Goal: Task Accomplishment & Management: Manage account settings

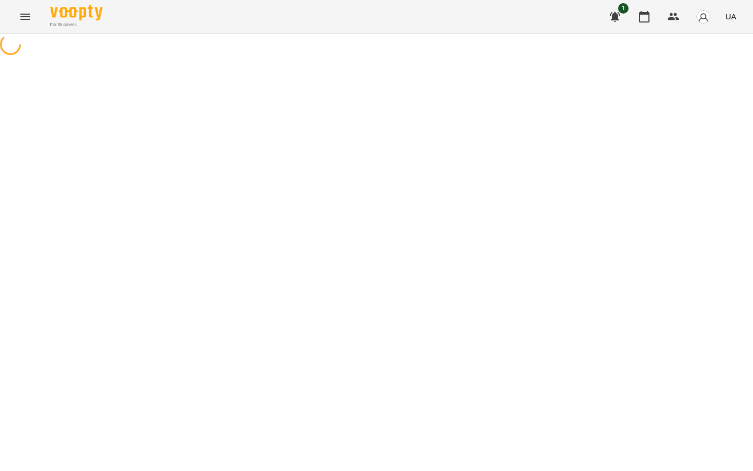
select select "**********"
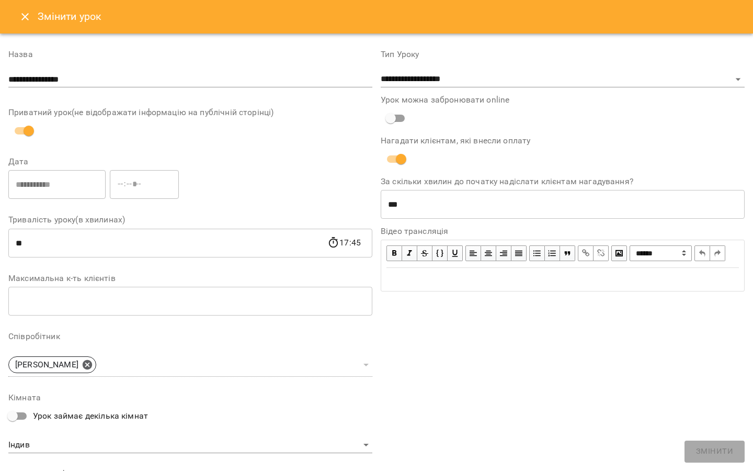
click at [29, 16] on icon "Close" at bounding box center [25, 16] width 13 height 13
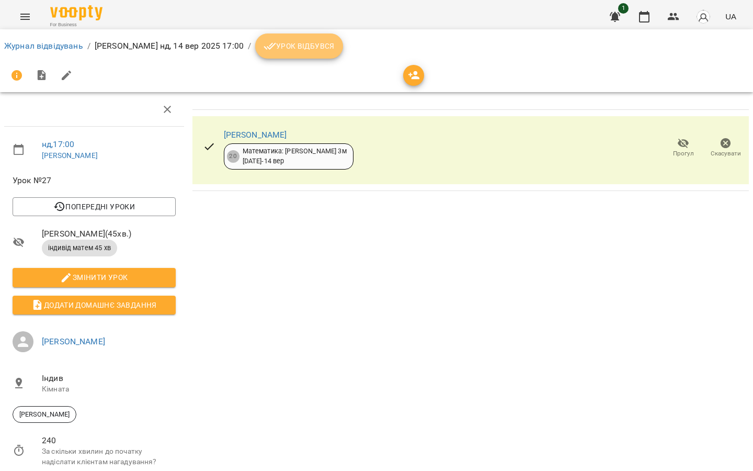
click at [319, 51] on span "Урок відбувся" at bounding box center [299, 46] width 71 height 13
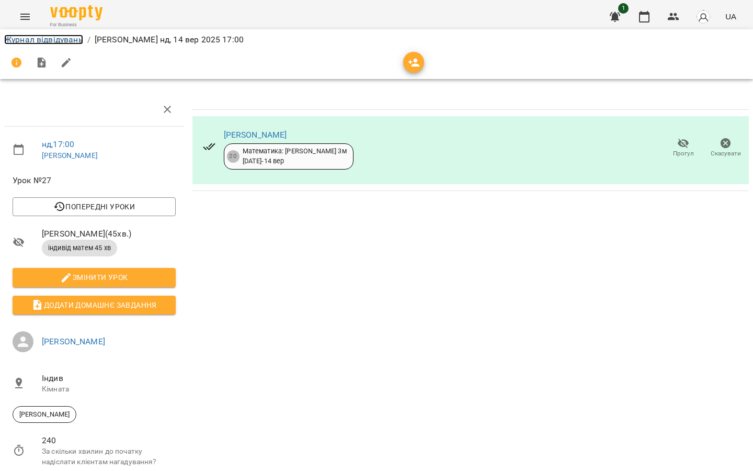
click at [22, 38] on link "Журнал відвідувань" at bounding box center [43, 40] width 79 height 10
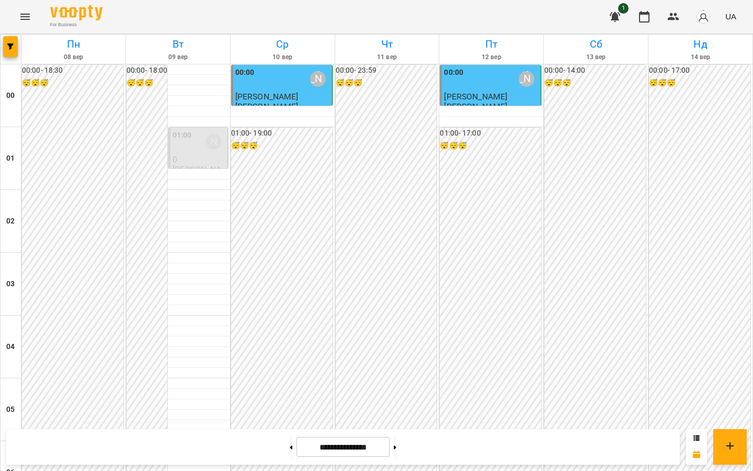
scroll to position [958, 0]
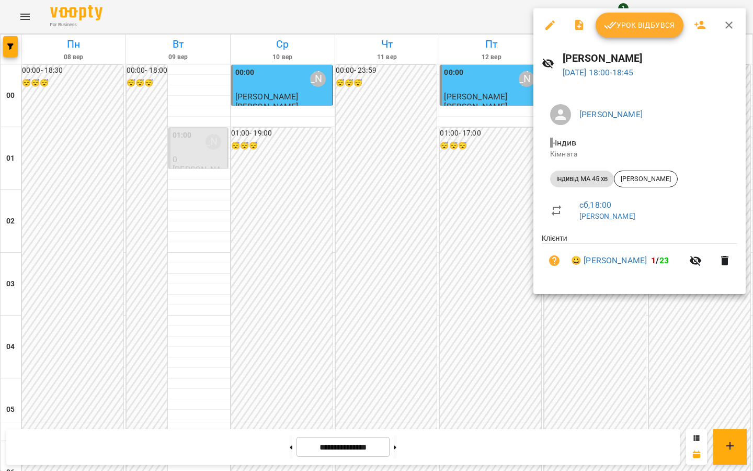
click at [543, 24] on button "button" at bounding box center [550, 25] width 25 height 25
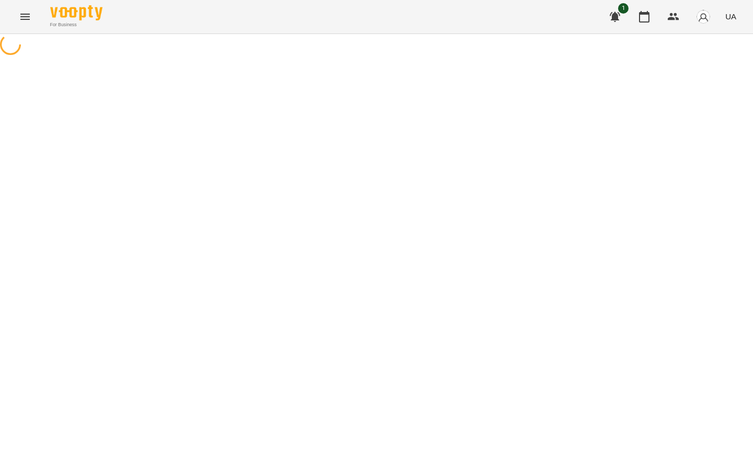
select select "**********"
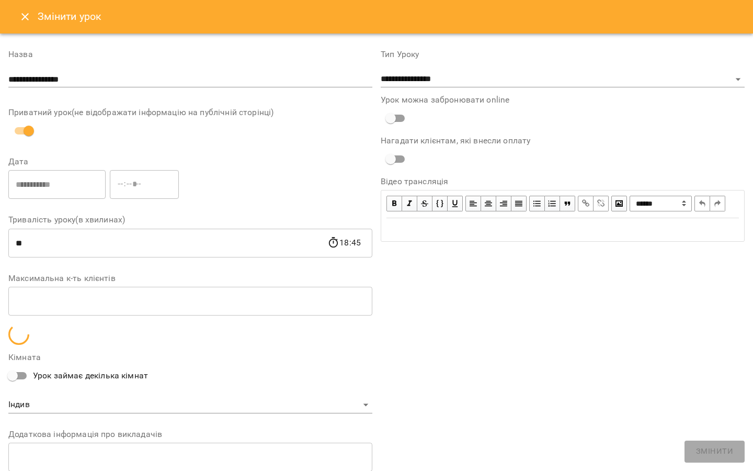
drag, startPoint x: 18, startPoint y: 8, endPoint x: 18, endPoint y: 410, distance: 401.7
click at [18, 8] on button "Close" at bounding box center [25, 16] width 25 height 25
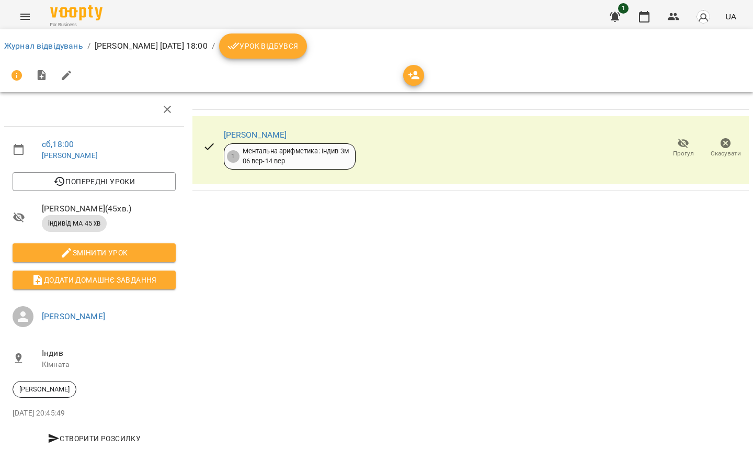
click at [720, 141] on icon "button" at bounding box center [726, 143] width 13 height 13
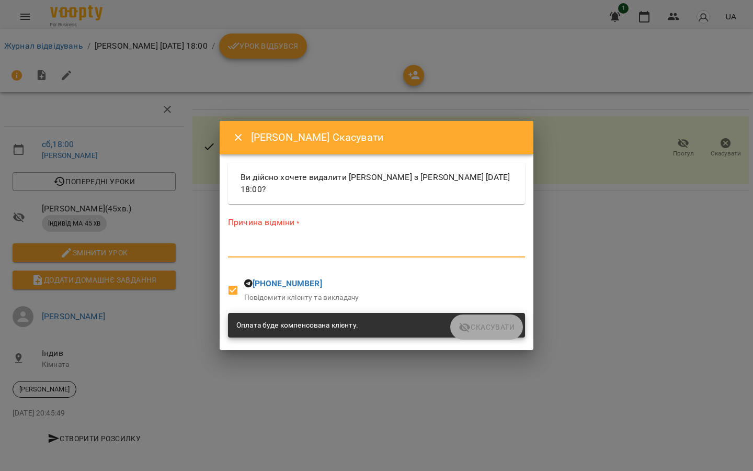
click at [298, 254] on textarea at bounding box center [376, 249] width 297 height 10
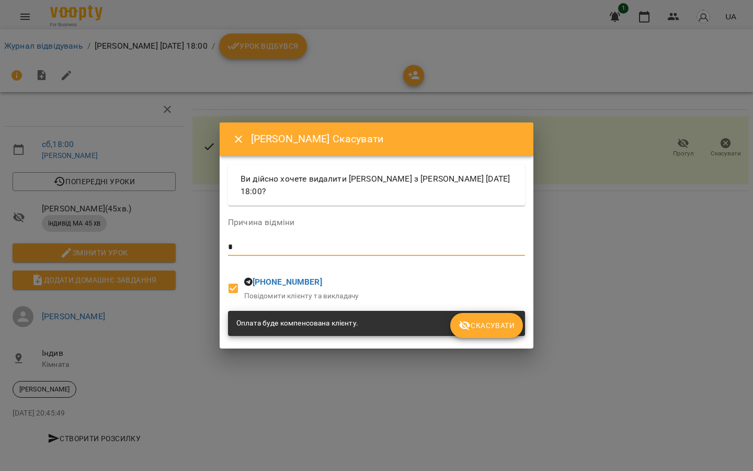
click at [475, 322] on span "Скасувати" at bounding box center [487, 325] width 56 height 13
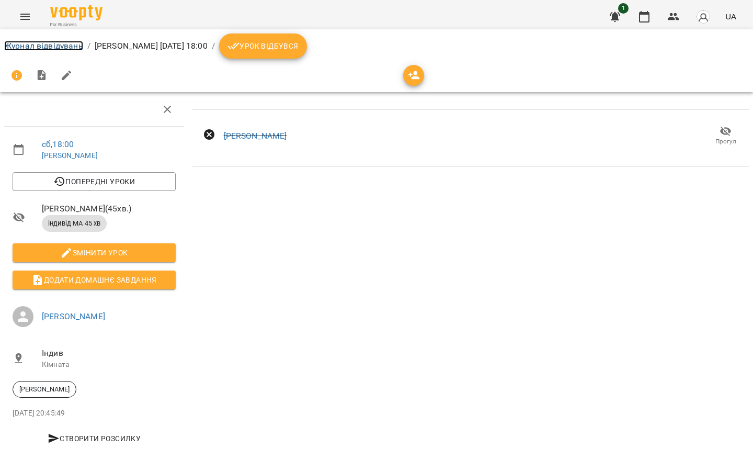
click at [7, 46] on link "Журнал відвідувань" at bounding box center [43, 46] width 79 height 10
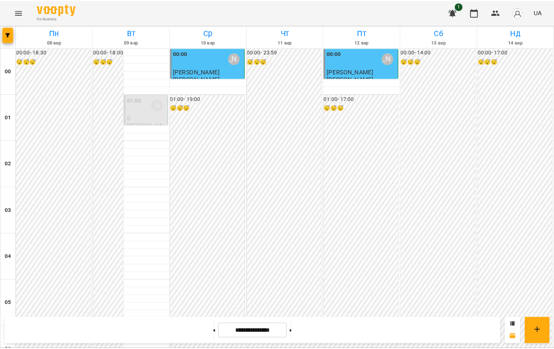
scroll to position [1062, 0]
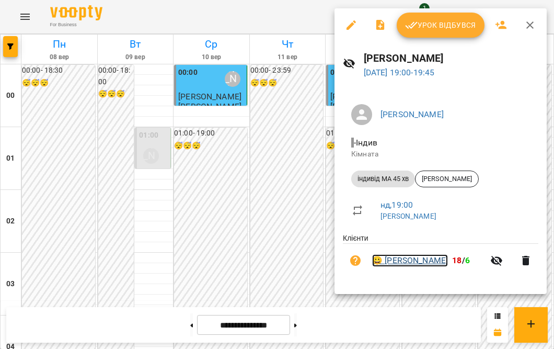
click at [397, 262] on link "😀 [PERSON_NAME]" at bounding box center [410, 260] width 76 height 13
